Goal: Task Accomplishment & Management: Complete application form

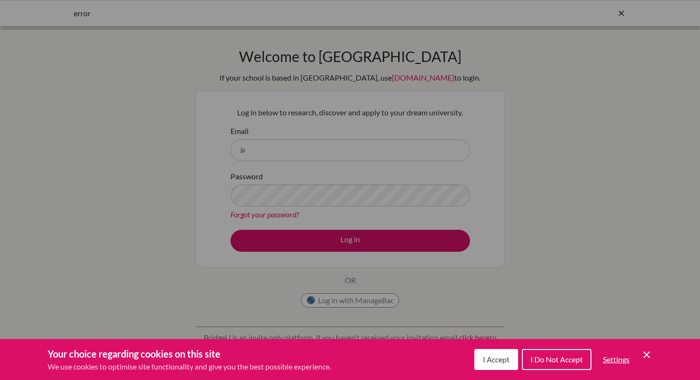
click at [496, 361] on span "I Accept" at bounding box center [496, 358] width 27 height 9
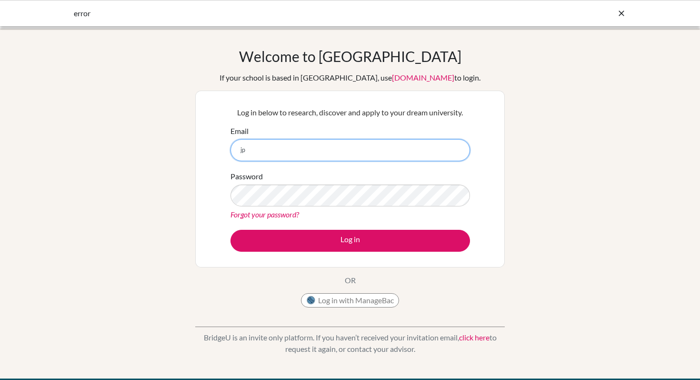
click at [279, 148] on input "jp" at bounding box center [351, 150] width 240 height 22
type input "[EMAIL_ADDRESS][DOMAIN_NAME]"
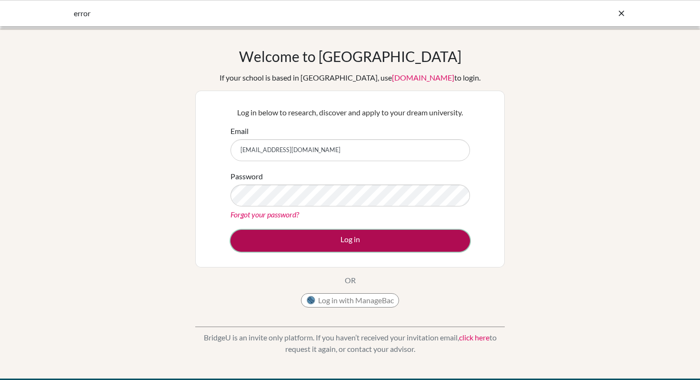
click at [346, 243] on button "Log in" at bounding box center [351, 241] width 240 height 22
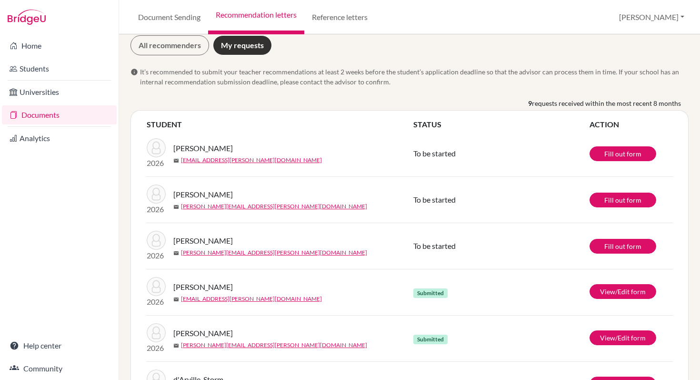
scroll to position [40, 0]
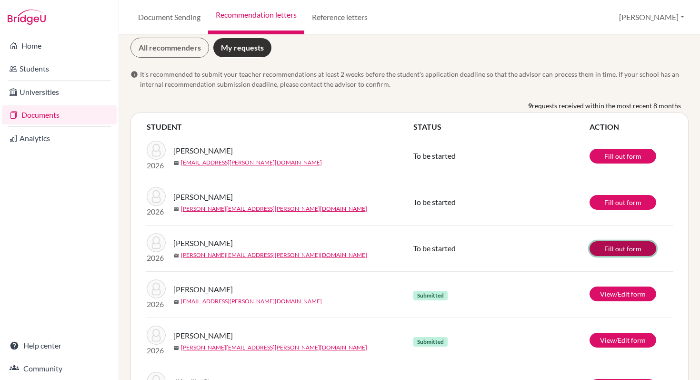
click at [613, 246] on link "Fill out form" at bounding box center [623, 248] width 67 height 15
